Goal: Transaction & Acquisition: Purchase product/service

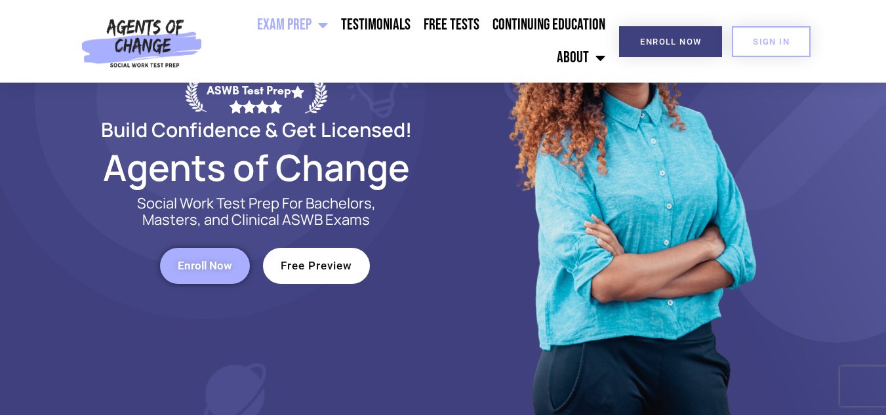
scroll to position [175, 0]
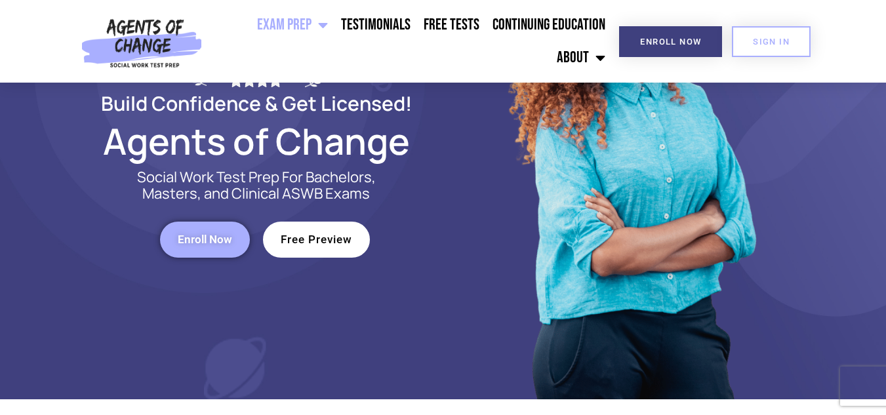
click at [295, 237] on span "Free Preview" at bounding box center [316, 239] width 71 height 11
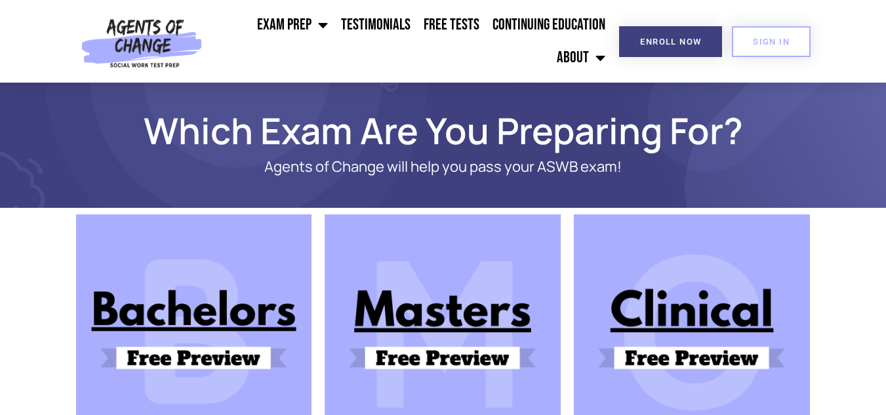
click at [717, 368] on img at bounding box center [692, 332] width 236 height 236
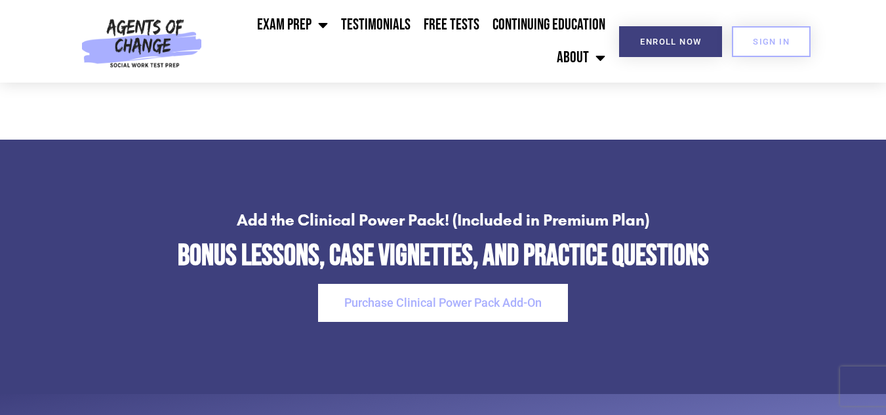
scroll to position [3270, 0]
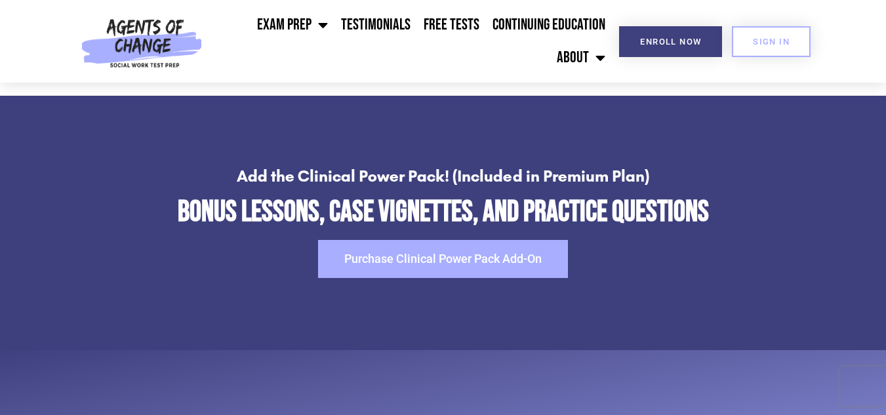
click at [433, 259] on span "Purchase Clinical Power Pack Add-On" at bounding box center [442, 259] width 197 height 12
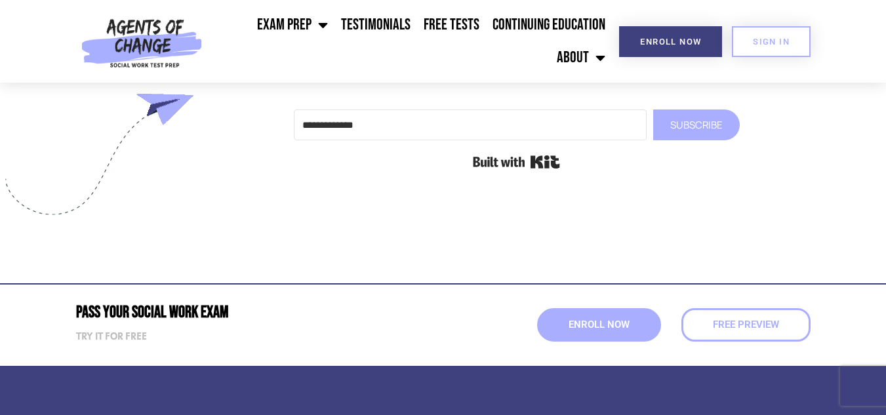
scroll to position [4730, 0]
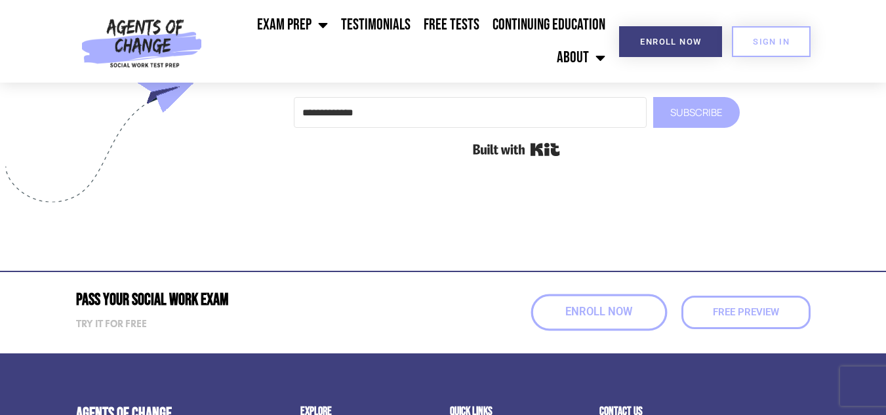
click at [629, 312] on span "Enroll Now" at bounding box center [598, 312] width 67 height 11
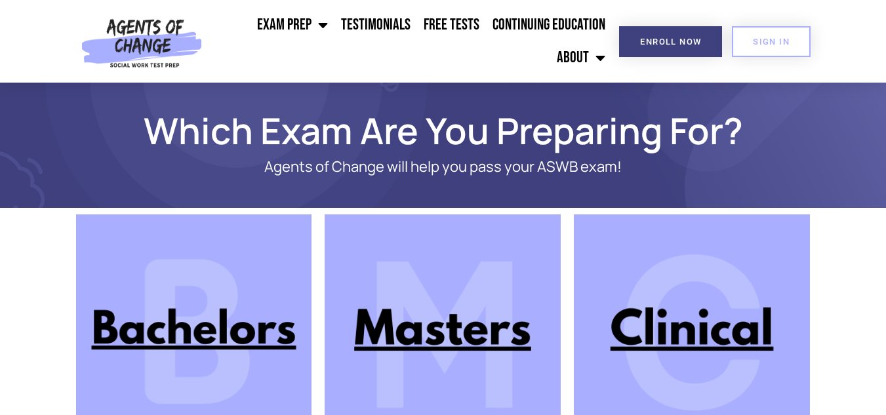
click at [700, 309] on img at bounding box center [692, 332] width 236 height 236
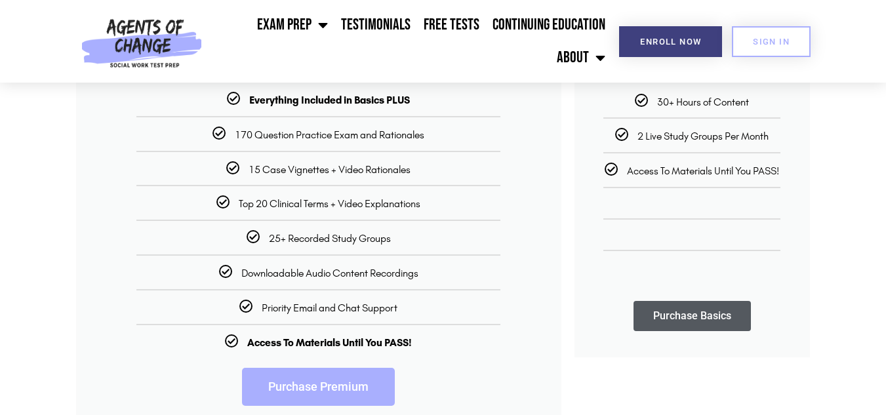
scroll to position [341, 0]
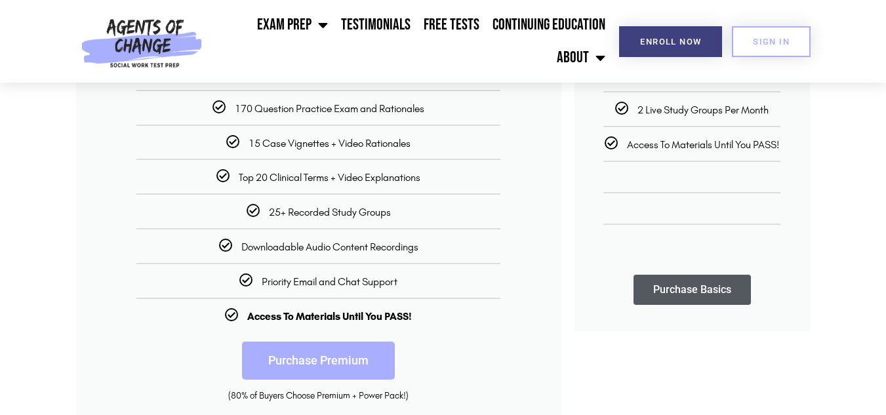
click at [342, 372] on link "Purchase Premium" at bounding box center [318, 361] width 153 height 38
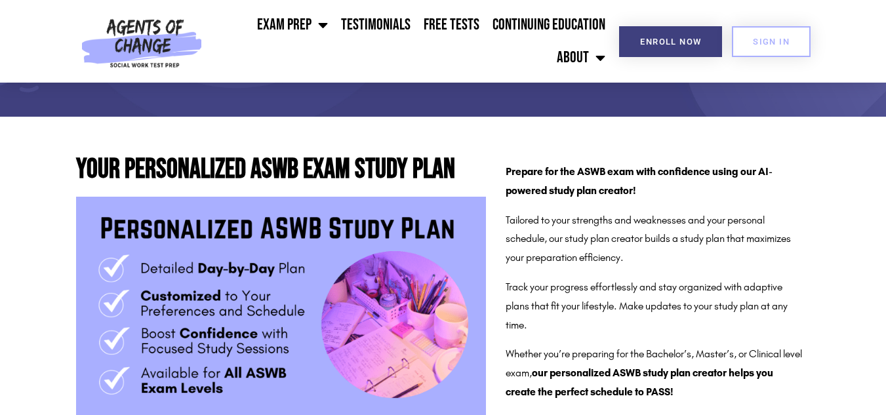
scroll to position [280, 0]
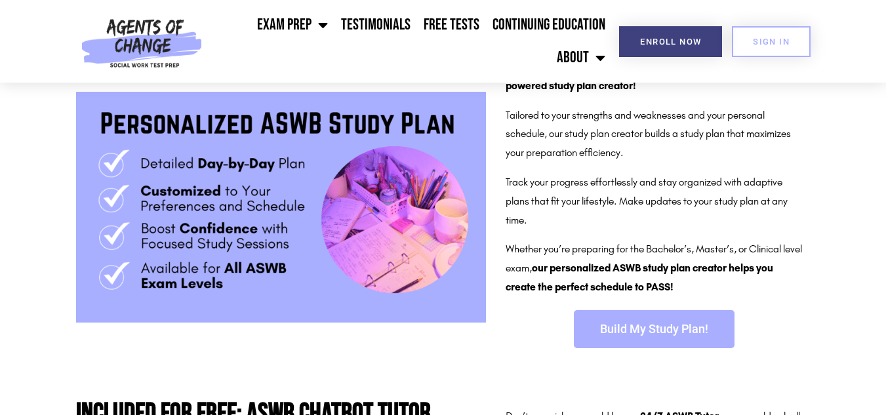
click at [617, 315] on link "Build My Study Plan!" at bounding box center [654, 329] width 161 height 38
